Goal: Task Accomplishment & Management: Manage account settings

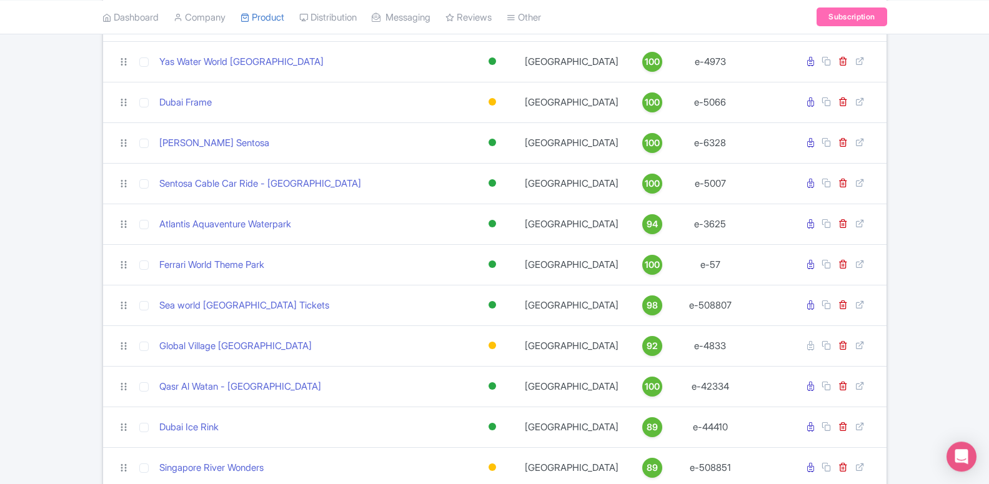
scroll to position [1147, 0]
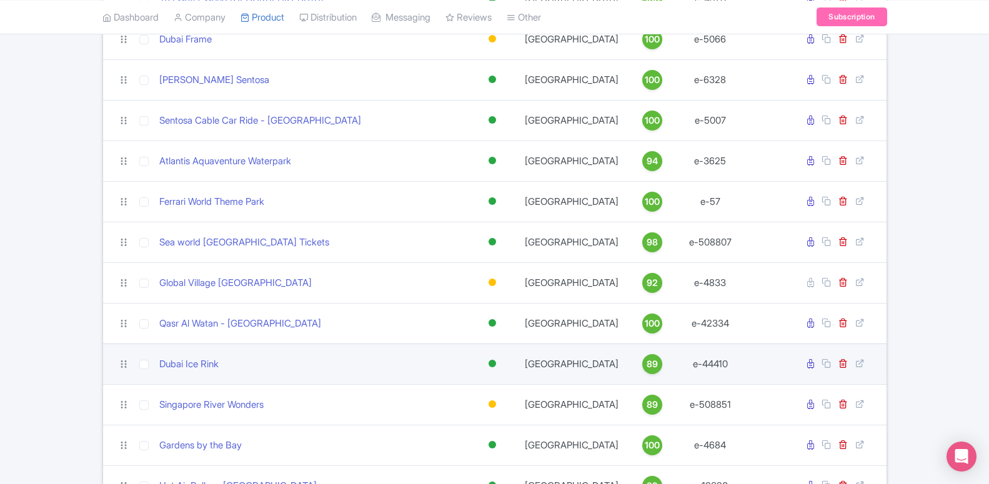
click at [319, 372] on td "Dubai Ice Rink" at bounding box center [311, 364] width 314 height 41
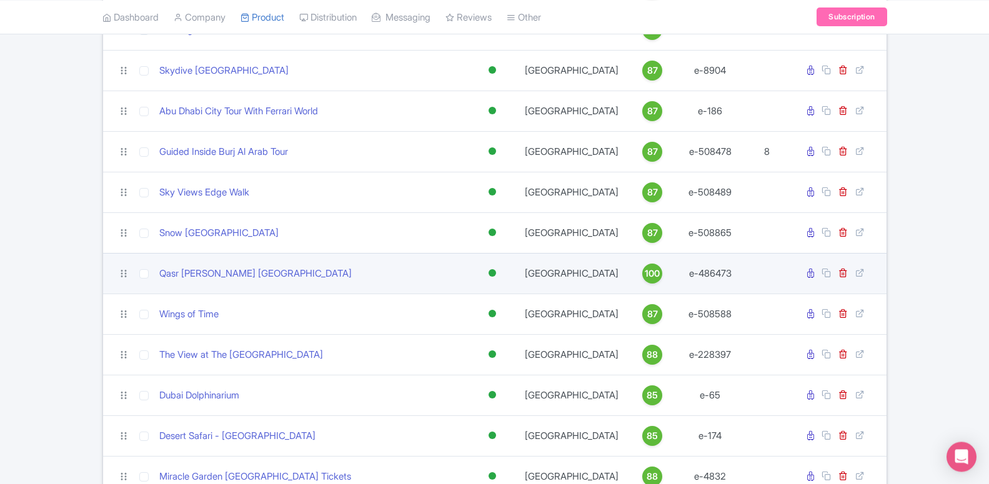
scroll to position [2039, 0]
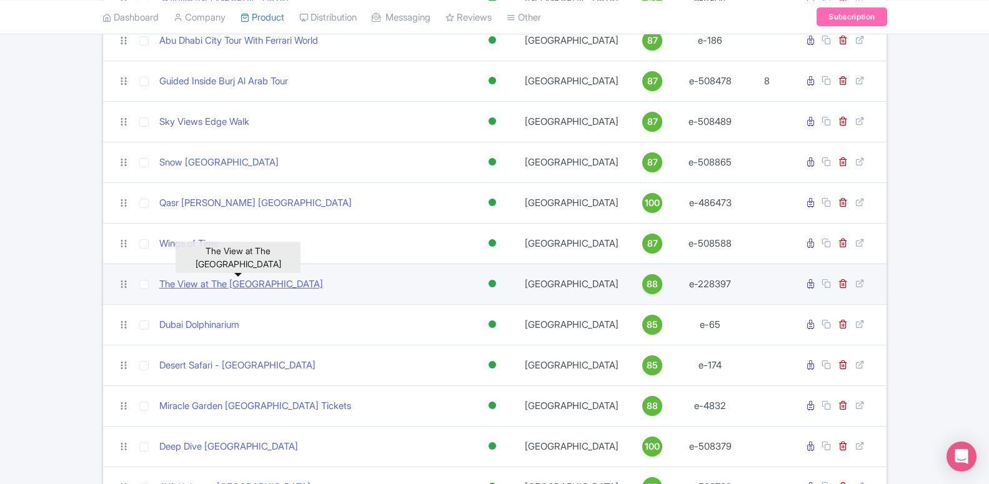
click at [316, 281] on link "The View at The [GEOGRAPHIC_DATA]" at bounding box center [241, 284] width 164 height 14
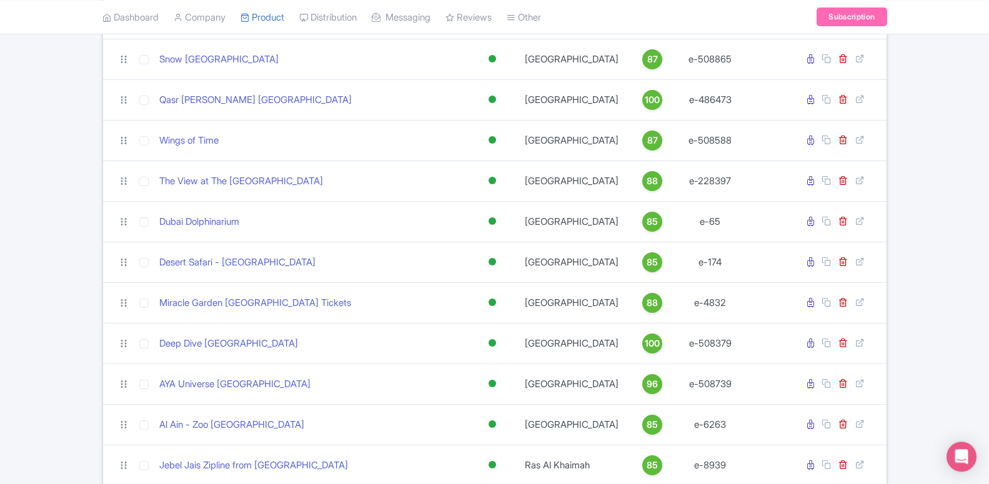
scroll to position [2170, 0]
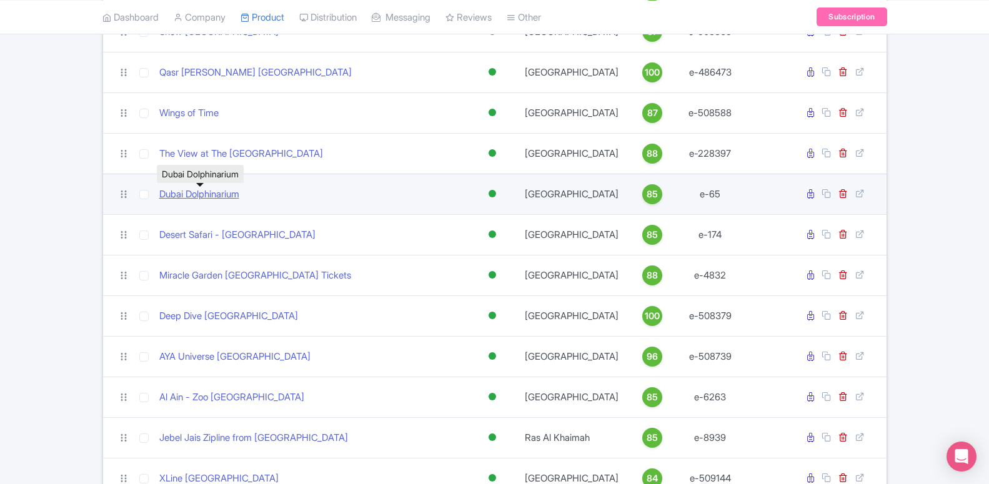
click at [214, 196] on link "Dubai Dolphinarium" at bounding box center [199, 194] width 80 height 14
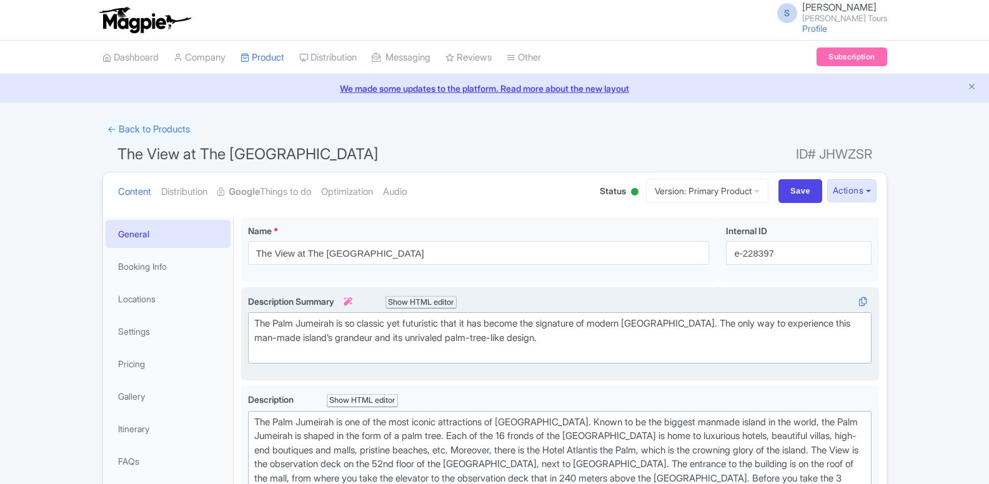
scroll to position [191, 0]
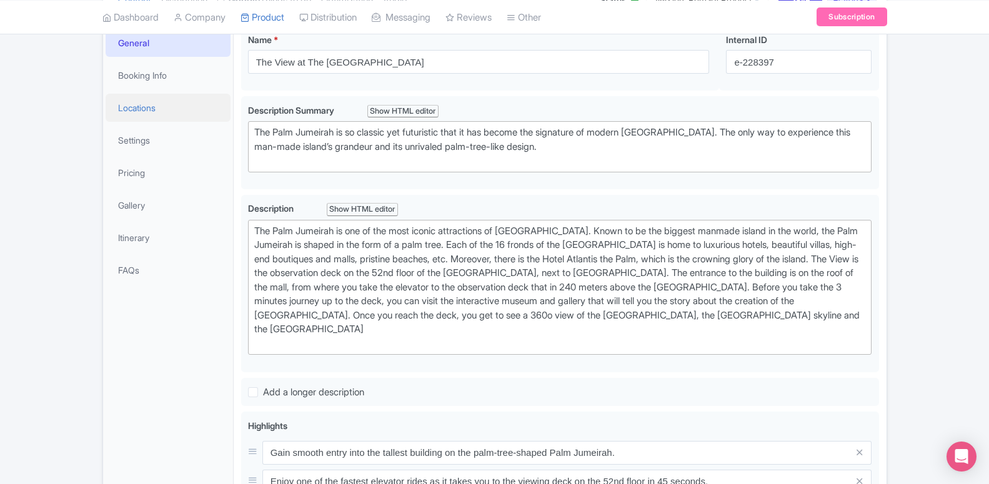
click at [147, 106] on link "Locations" at bounding box center [168, 108] width 125 height 28
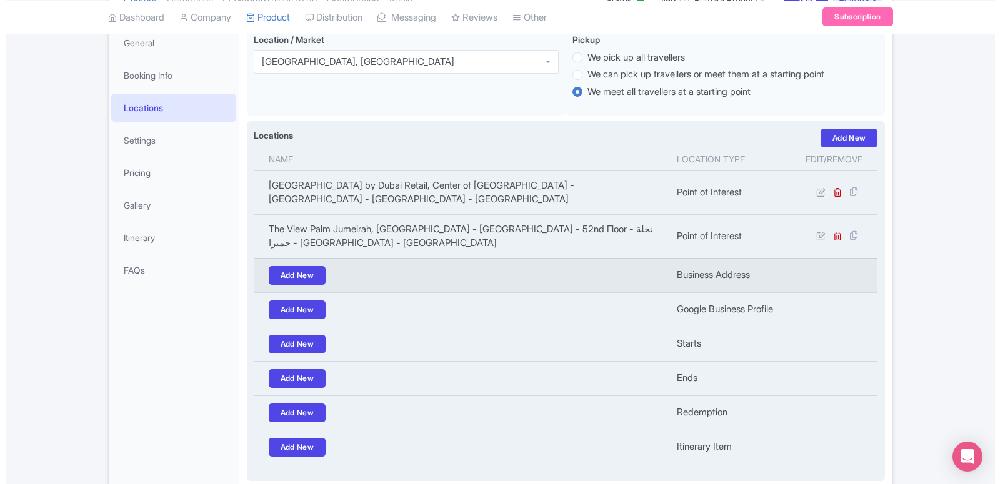
scroll to position [255, 0]
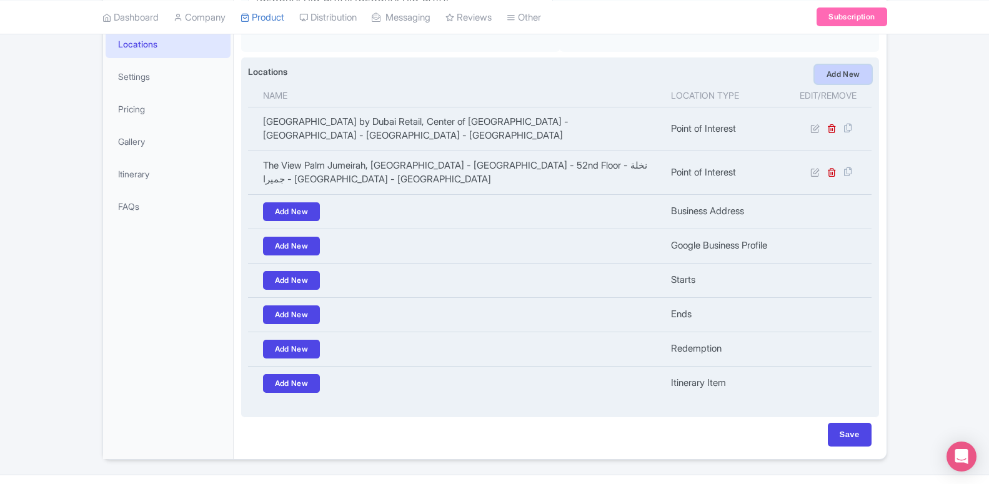
click at [842, 79] on link "Add New" at bounding box center [843, 74] width 57 height 19
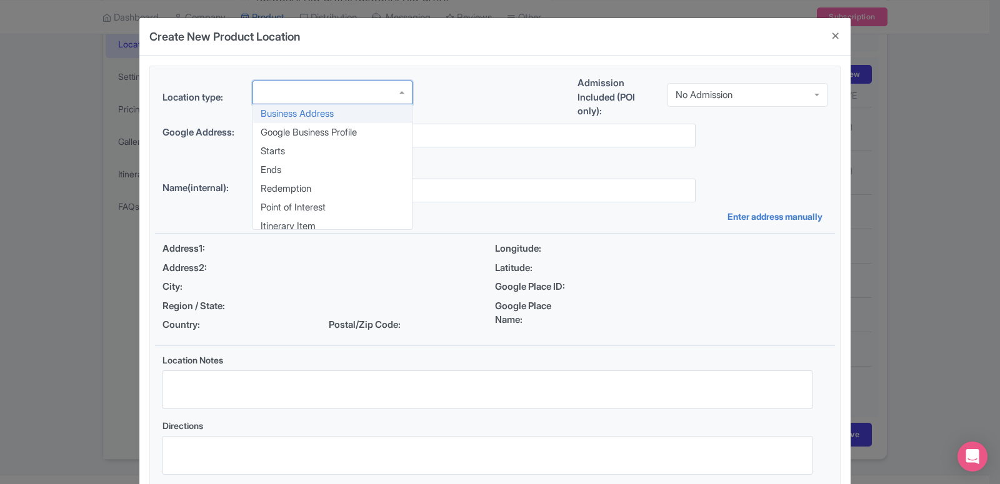
click at [305, 98] on div at bounding box center [332, 93] width 160 height 24
click at [304, 208] on div "Location type: Business Address Google Business Profile Starts Ends Redemption …" at bounding box center [495, 279] width 680 height 426
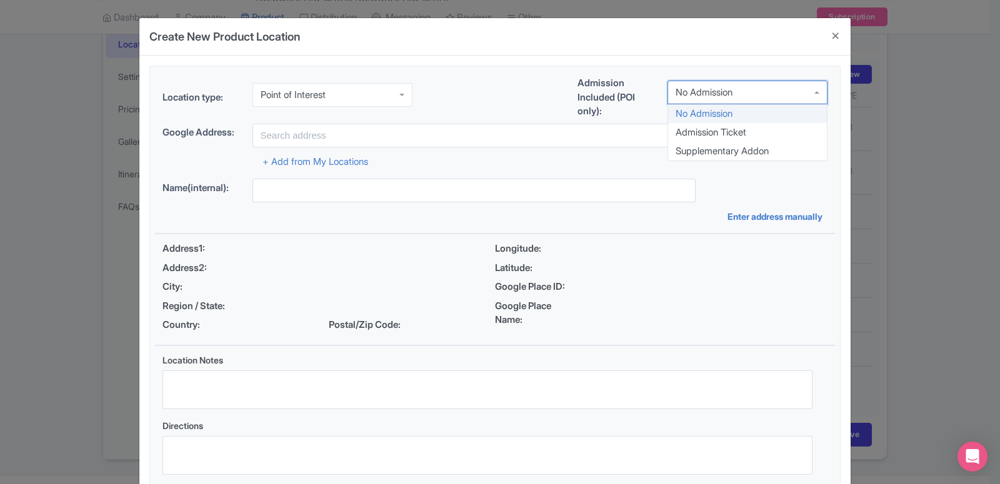
click at [718, 95] on div "No Admission" at bounding box center [703, 92] width 57 height 11
click at [707, 137] on div "Location type: Point of Interest Point of Interest Business Address Google Busi…" at bounding box center [495, 279] width 680 height 426
click at [423, 149] on div "+ Add from My Locations" at bounding box center [494, 158] width 665 height 22
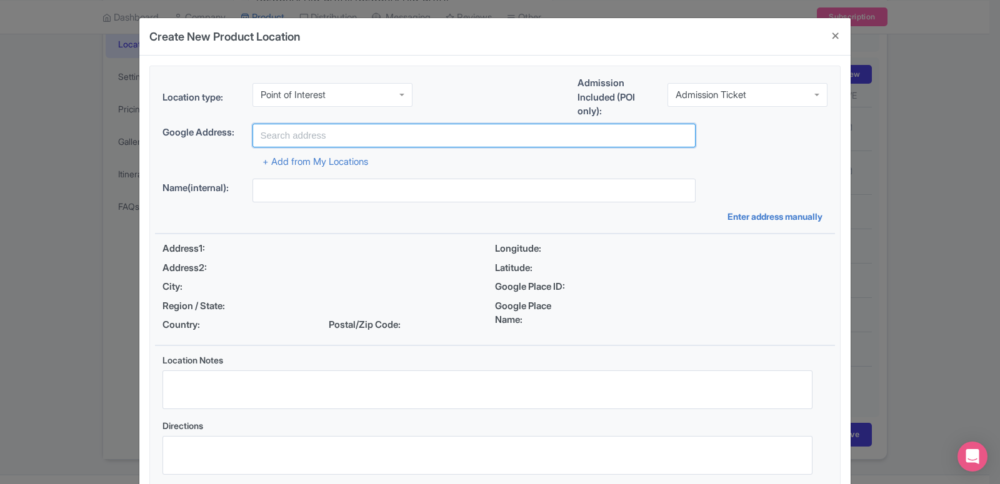
click at [423, 142] on input "text" at bounding box center [473, 136] width 443 height 24
paste input "The Palm Tower - Palm Jumeirah Rd - 52nd Floor - Dubai - United Arab Emirates"
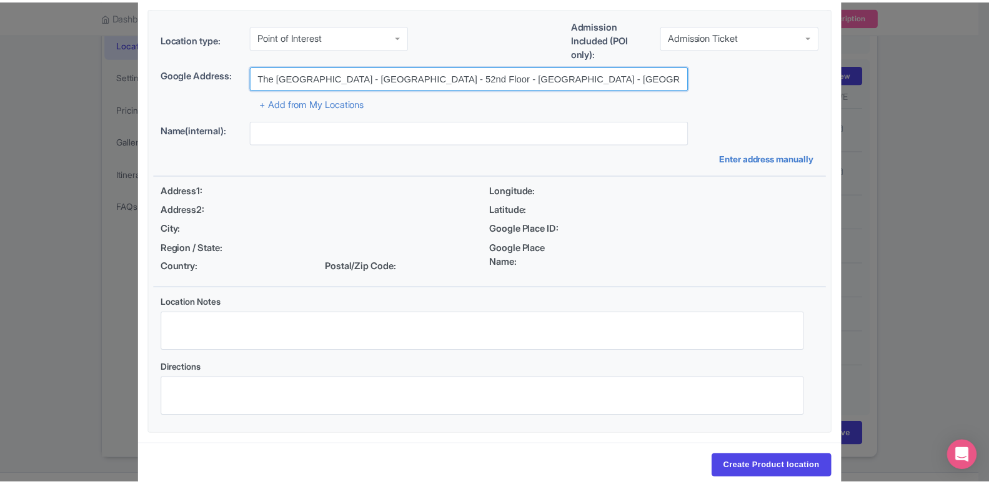
scroll to position [82, 0]
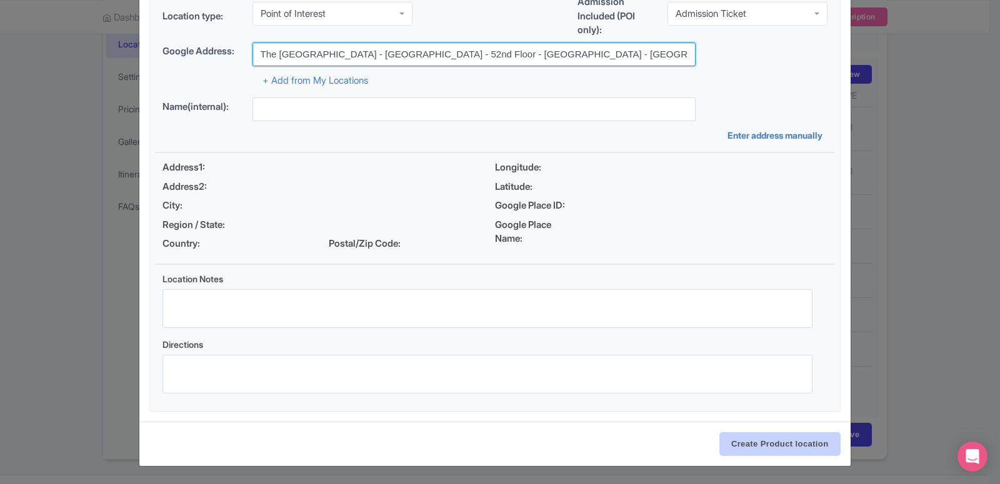
type input "The Palm Tower - Palm Jumeirah Rd - 52nd Floor - Dubai - United Arab Emirates"
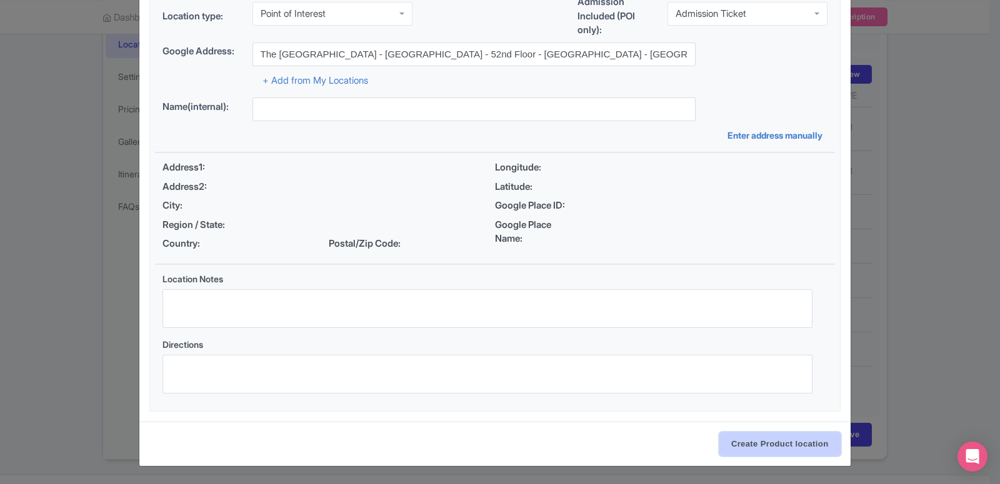
click at [771, 445] on input "Create Product location" at bounding box center [779, 444] width 121 height 24
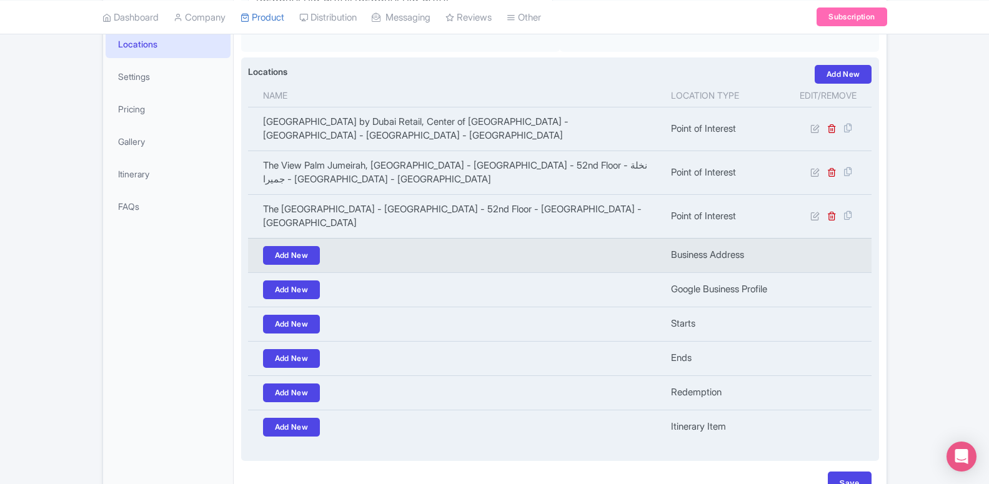
scroll to position [322, 0]
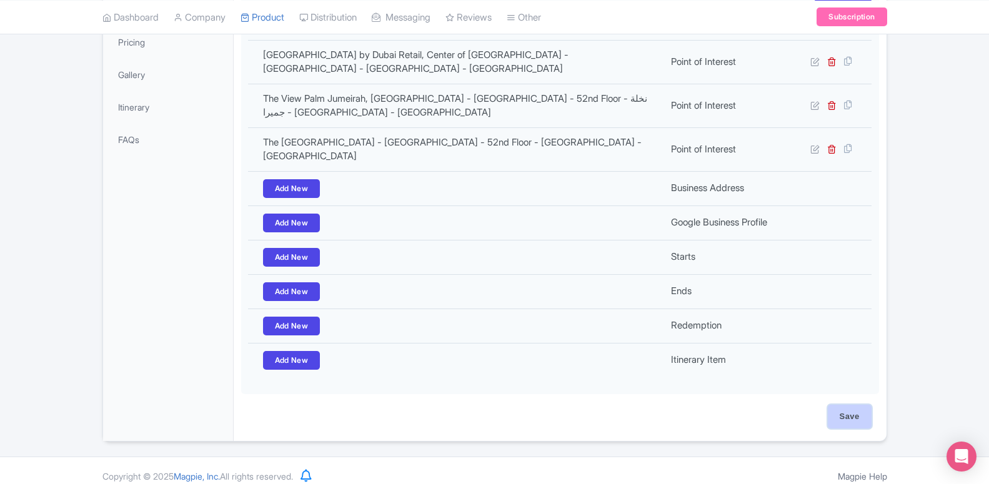
click at [836, 405] on input "Save" at bounding box center [850, 417] width 44 height 24
type input "Update Product"
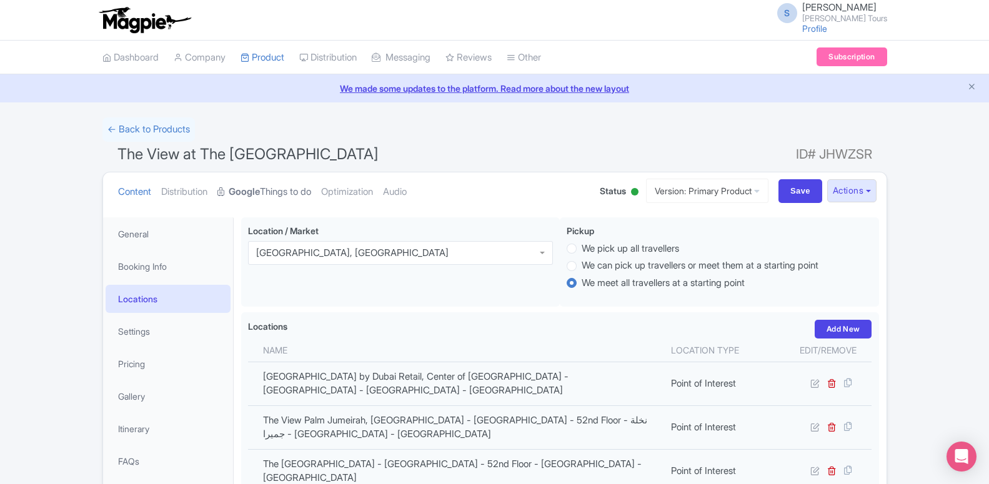
click at [276, 186] on link "Google Things to do" at bounding box center [264, 191] width 94 height 39
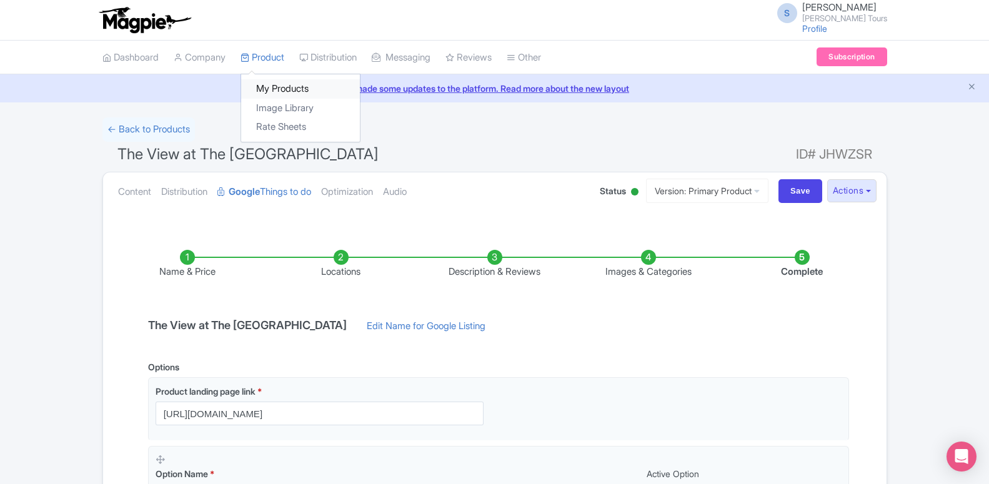
click at [264, 93] on link "My Products" at bounding box center [300, 88] width 119 height 19
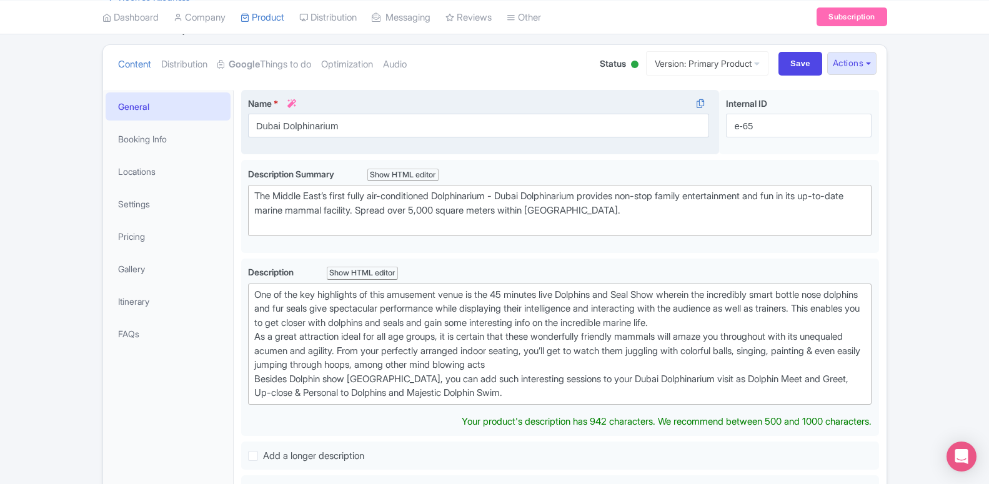
scroll to position [64, 0]
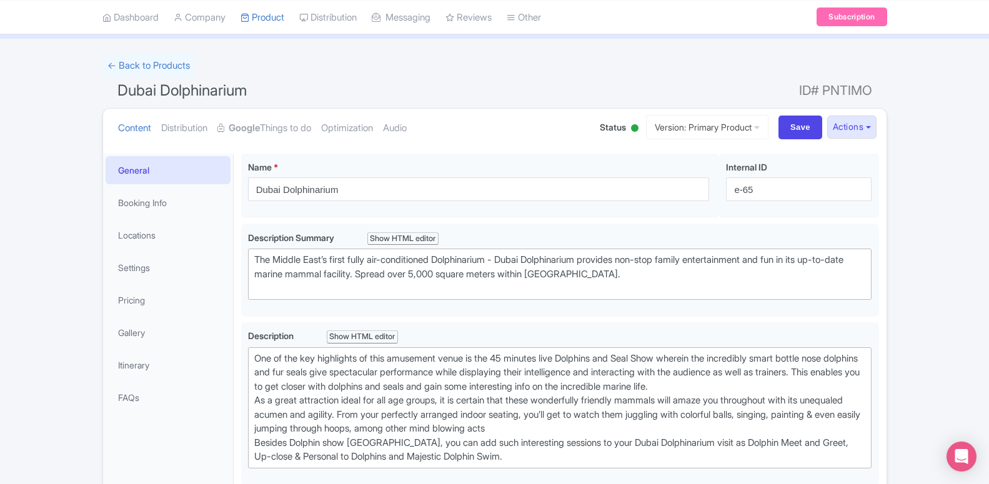
click at [252, 131] on strong "Google" at bounding box center [244, 128] width 31 height 14
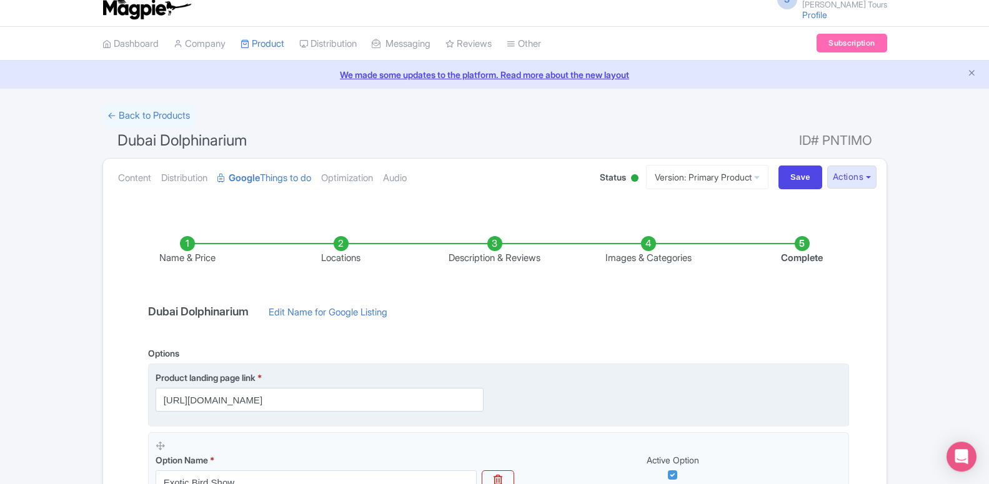
scroll to position [0, 0]
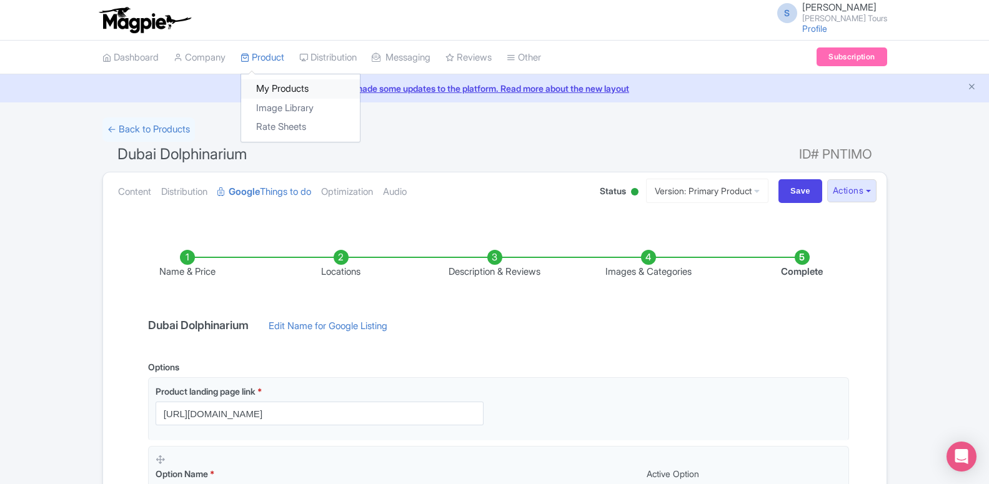
click at [278, 91] on link "My Products" at bounding box center [300, 88] width 119 height 19
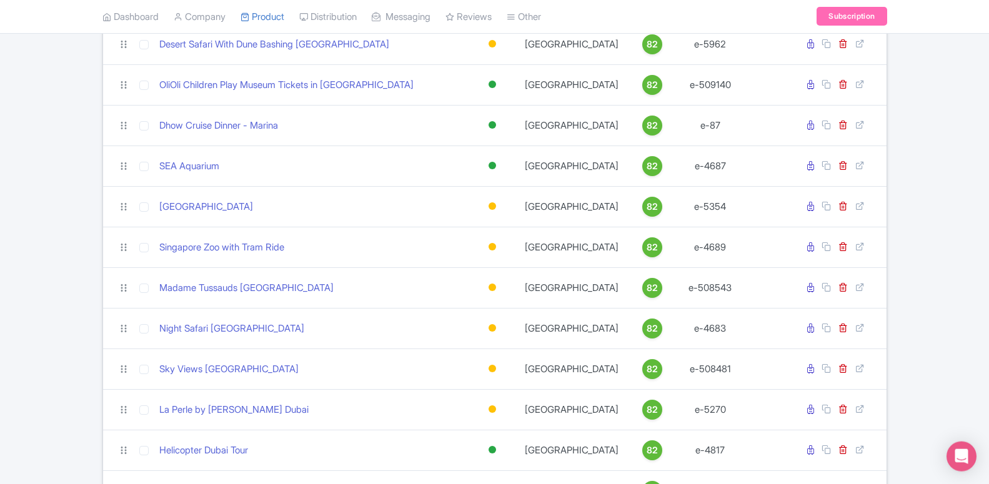
scroll to position [2995, 0]
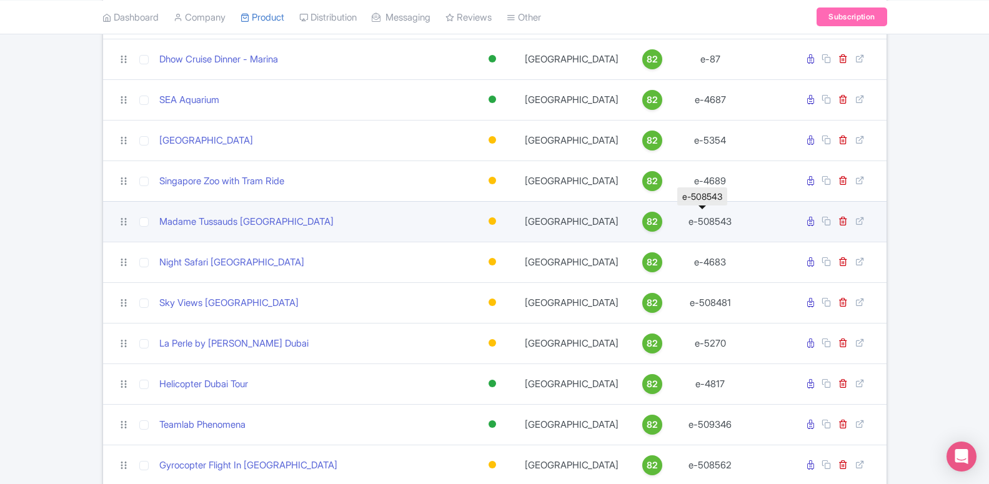
click at [699, 211] on td "e-508543" at bounding box center [710, 221] width 63 height 41
